Goal: Navigation & Orientation: Find specific page/section

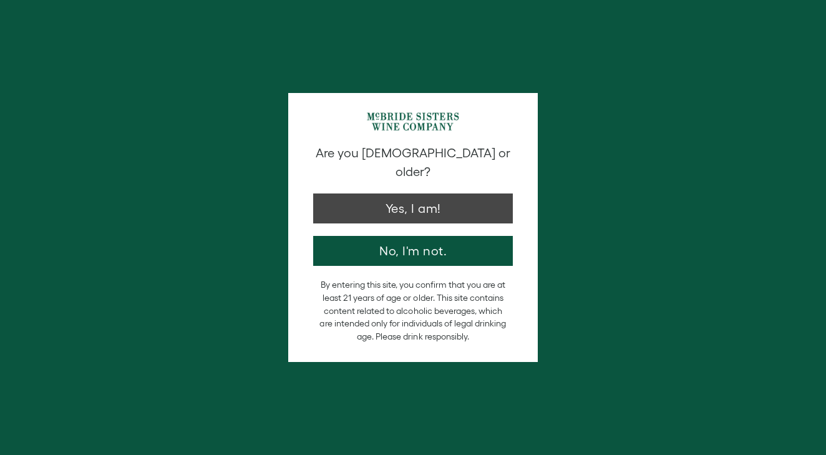
click at [429, 193] on button "Yes, I am!" at bounding box center [413, 208] width 200 height 30
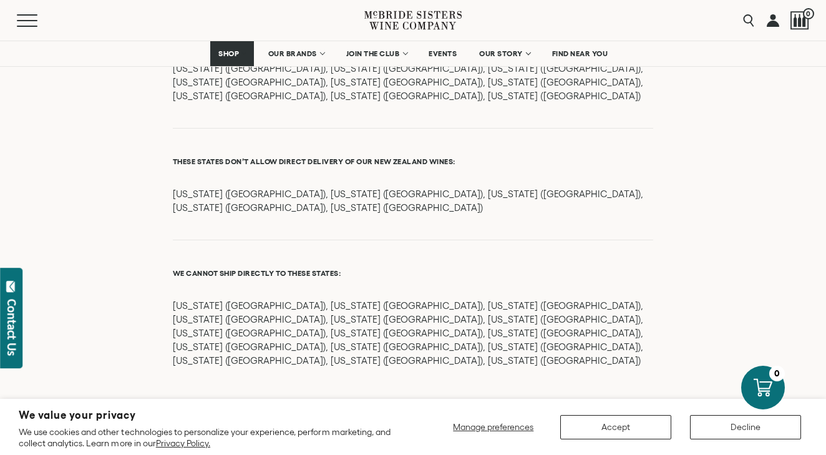
scroll to position [1544, 0]
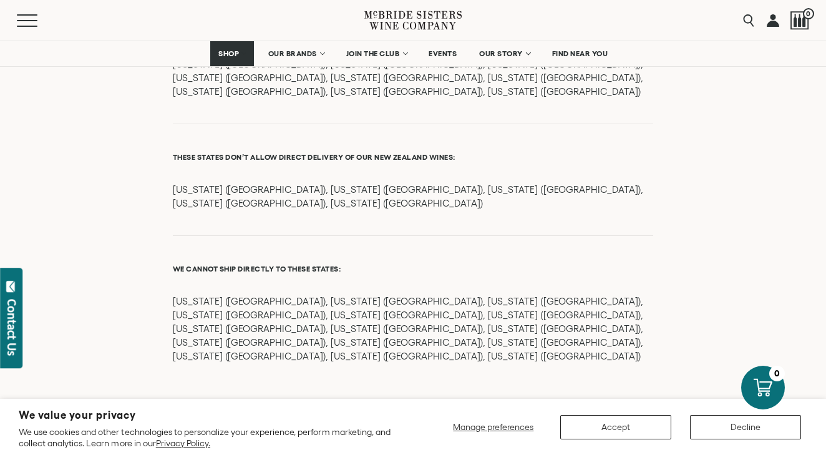
click at [599, 428] on button "Accept" at bounding box center [615, 427] width 111 height 24
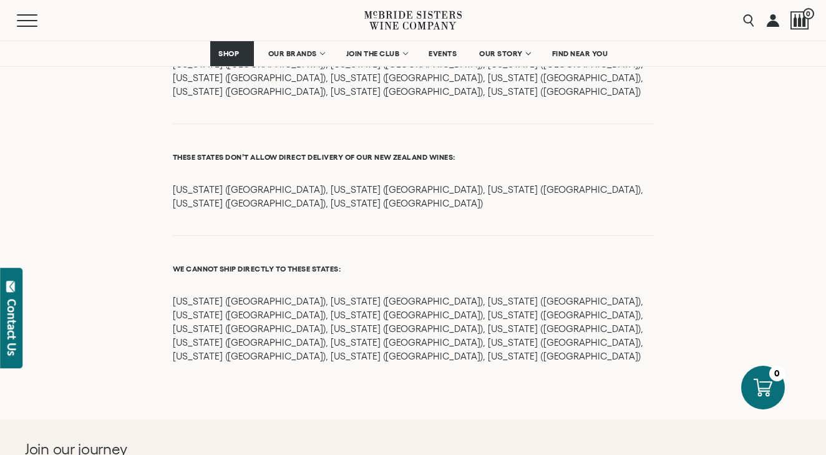
type input "**********"
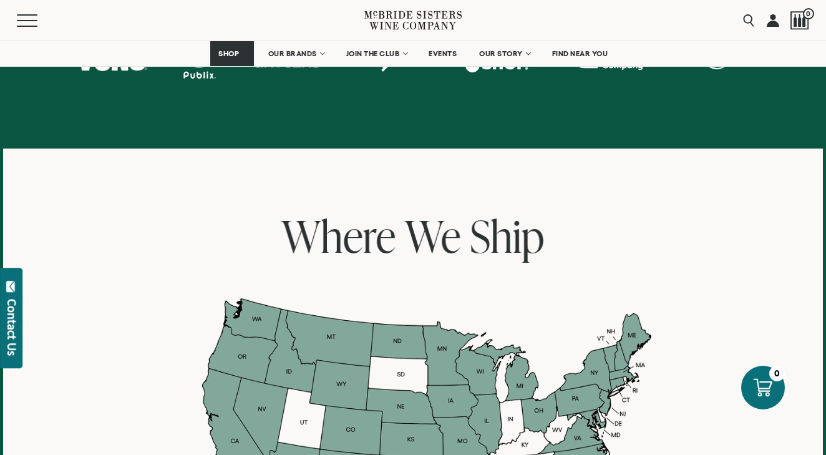
scroll to position [829, 0]
click at [582, 57] on span "FIND NEAR YOU" at bounding box center [580, 53] width 56 height 9
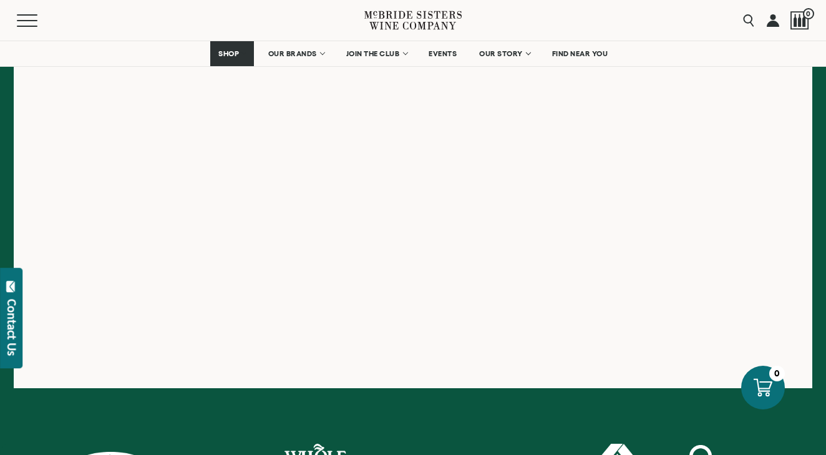
scroll to position [365, 0]
